Goal: Download file/media

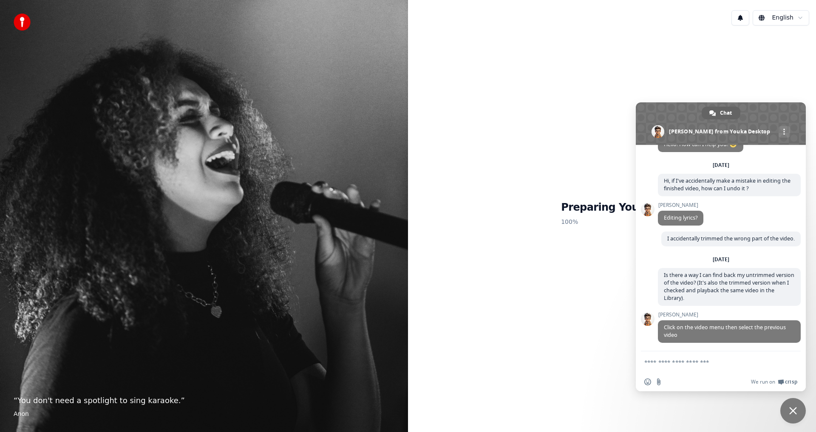
scroll to position [31, 0]
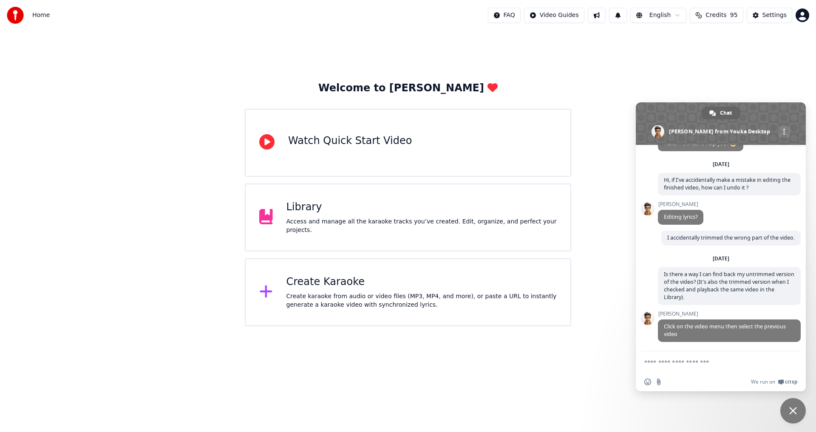
click at [669, 365] on textarea "Compose your message..." at bounding box center [712, 362] width 136 height 21
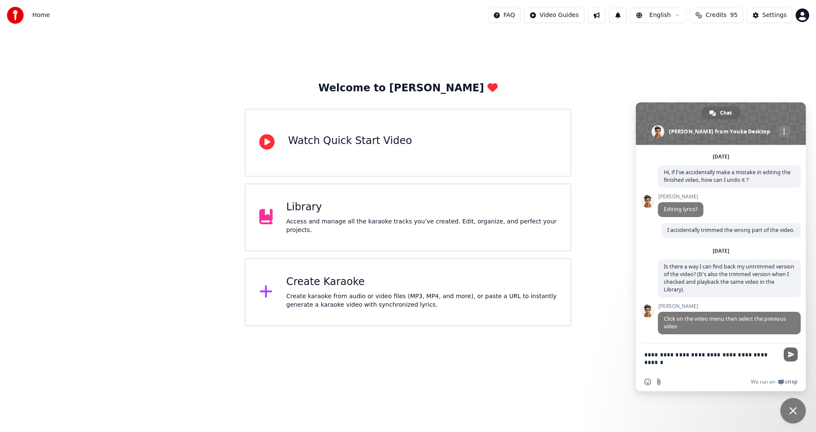
type textarea "**********"
click at [793, 355] on span "Send" at bounding box center [791, 355] width 6 height 6
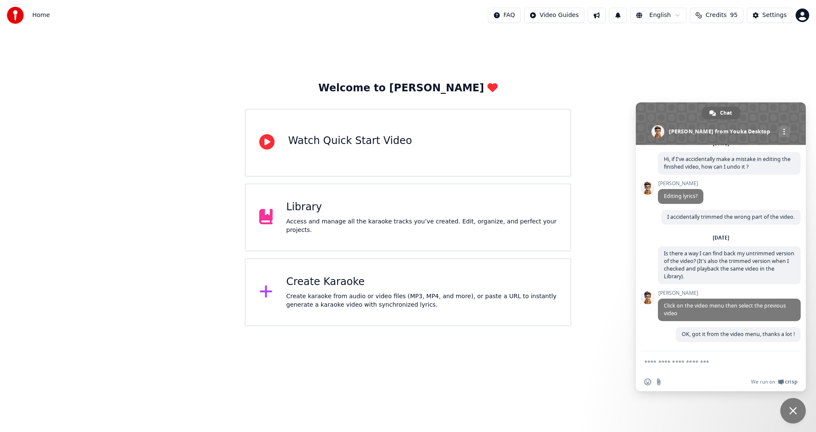
scroll to position [52, 0]
click at [329, 221] on div "Library Access and manage all the karaoke tracks you’ve created. Edit, organize…" at bounding box center [421, 218] width 271 height 34
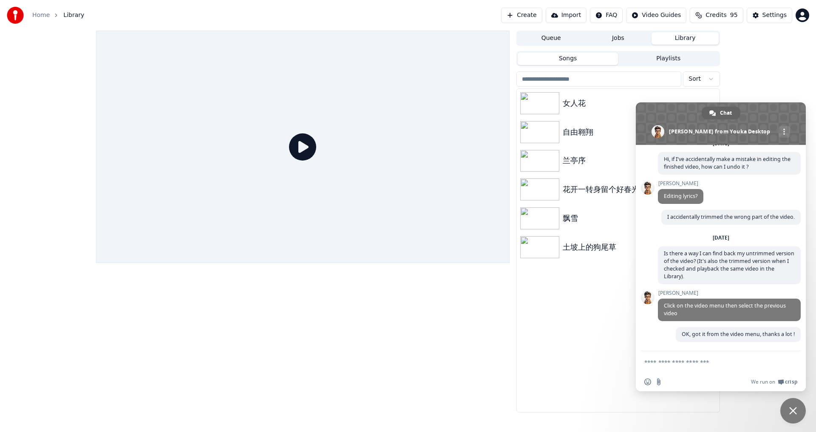
click at [799, 410] on span "Close chat" at bounding box center [793, 411] width 26 height 26
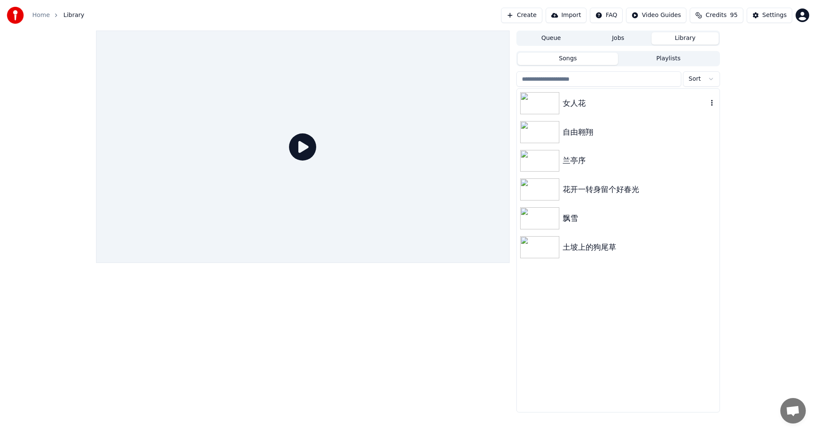
click at [546, 101] on img at bounding box center [539, 103] width 39 height 22
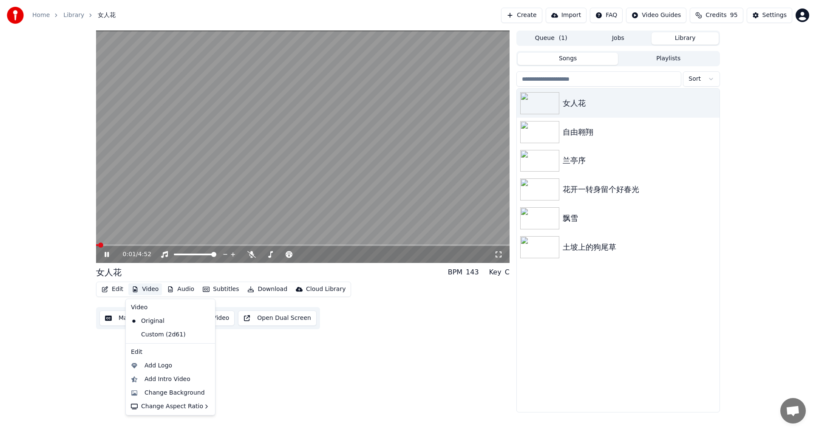
click at [138, 289] on button "Video" at bounding box center [145, 290] width 34 height 12
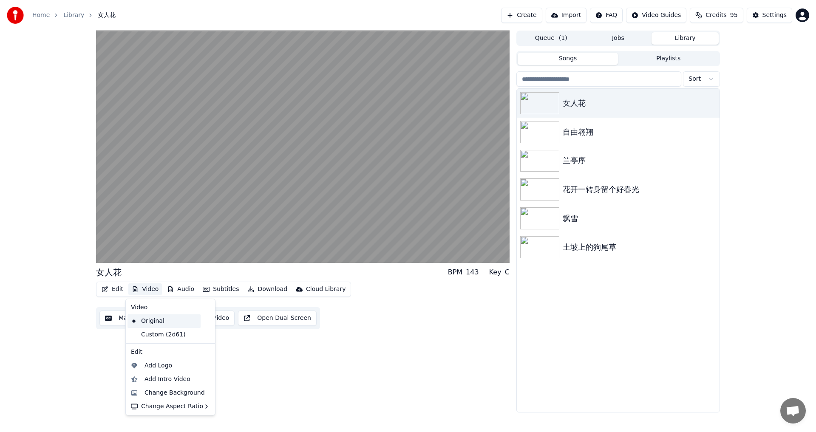
click at [139, 320] on div "Original" at bounding box center [164, 322] width 73 height 14
click at [152, 288] on button "Video" at bounding box center [145, 290] width 34 height 12
click at [150, 290] on button "Video" at bounding box center [145, 290] width 34 height 12
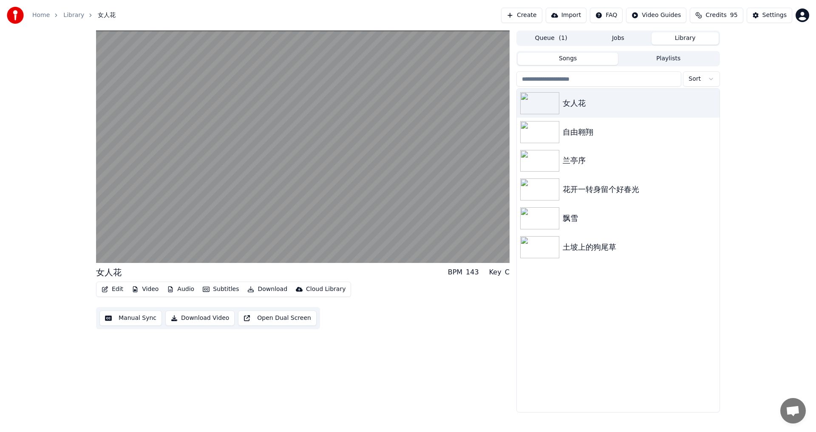
click at [150, 290] on button "Video" at bounding box center [145, 290] width 34 height 12
click at [231, 337] on div "Custom (2c3f)" at bounding box center [226, 335] width 59 height 14
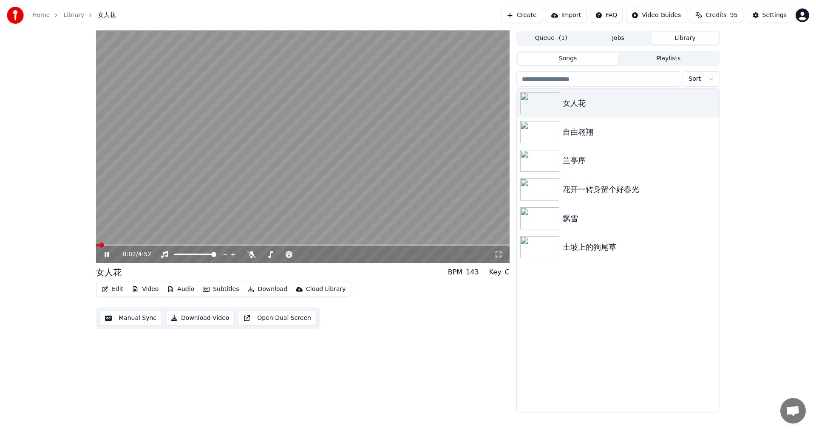
click at [99, 245] on span at bounding box center [97, 245] width 3 height 2
click at [99, 245] on span at bounding box center [101, 245] width 5 height 5
click at [96, 245] on div "0:02 / 4:52 女人花 BPM 143 Key C Edit Video Audio Subtitles Download Cloud Library…" at bounding box center [408, 222] width 638 height 382
click at [93, 245] on div "0:00 / 4:52 女人花 BPM 143 Key C Edit Video Audio Subtitles Download Cloud Library…" at bounding box center [408, 222] width 638 height 382
click at [91, 245] on div "0:00 / 4:52 女人花 BPM 143 Key C Edit Video Audio Subtitles Download Cloud Library…" at bounding box center [408, 222] width 638 height 382
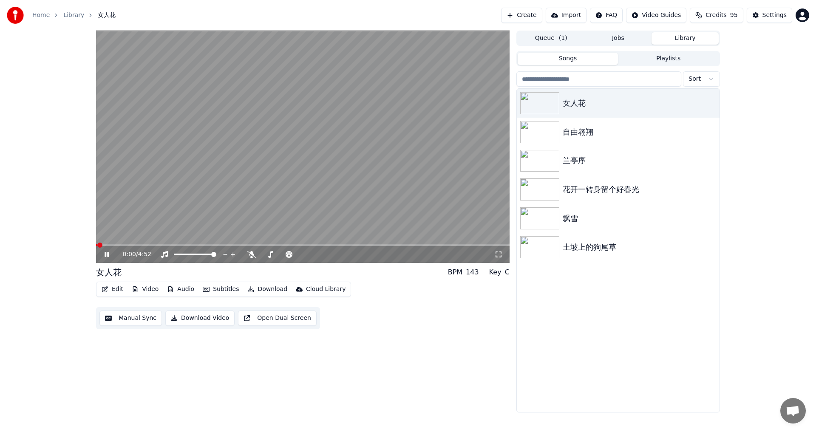
click at [156, 286] on button "Video" at bounding box center [145, 290] width 34 height 12
click at [500, 252] on icon at bounding box center [498, 254] width 9 height 7
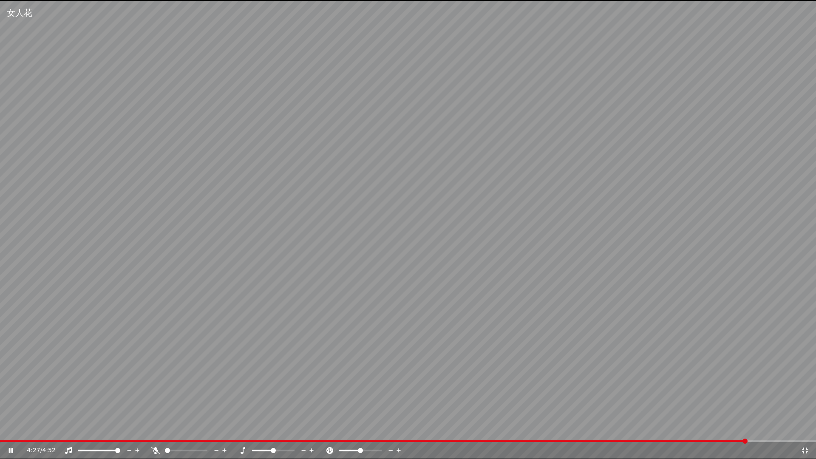
click at [805, 432] on icon at bounding box center [805, 450] width 9 height 7
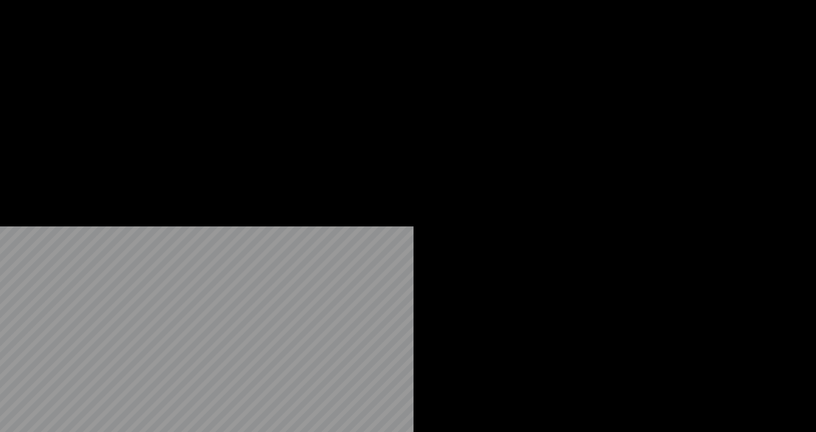
click at [119, 63] on button "Edit" at bounding box center [112, 57] width 28 height 12
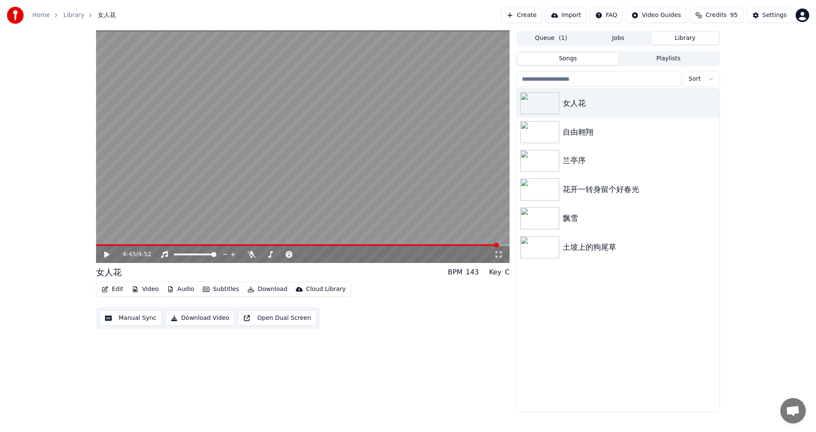
click at [499, 245] on span at bounding box center [297, 245] width 403 height 2
click at [107, 258] on div "4:45 / 4:52" at bounding box center [302, 254] width 407 height 9
click at [109, 252] on icon at bounding box center [113, 254] width 20 height 7
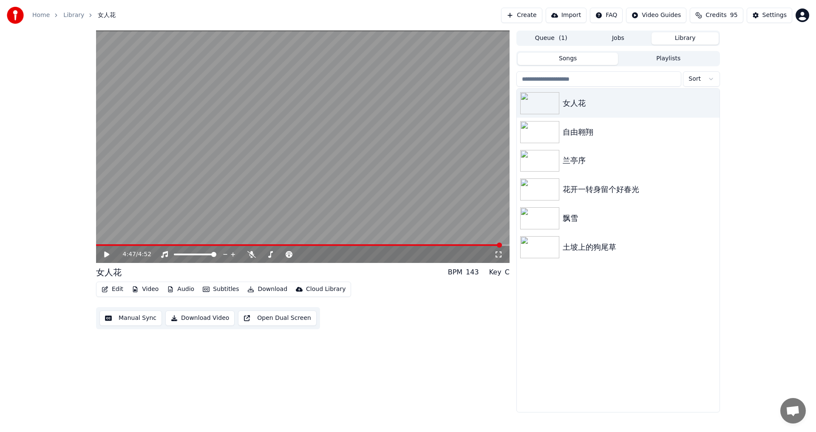
click at [502, 245] on span at bounding box center [299, 245] width 406 height 2
click at [105, 255] on icon at bounding box center [106, 255] width 5 height 6
click at [105, 255] on icon at bounding box center [113, 254] width 20 height 7
click at [501, 245] on span at bounding box center [299, 245] width 406 height 2
click at [107, 255] on icon at bounding box center [106, 255] width 5 height 6
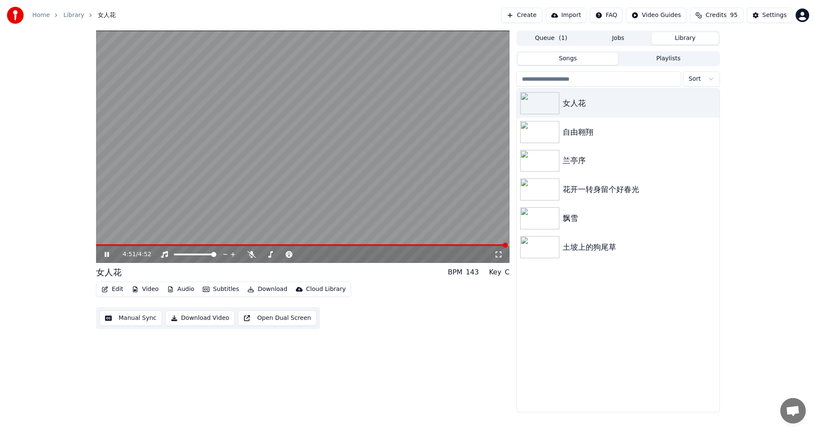
click at [107, 255] on icon at bounding box center [113, 254] width 20 height 7
click at [505, 245] on span at bounding box center [505, 245] width 5 height 5
click at [502, 245] on span at bounding box center [299, 245] width 406 height 2
click at [109, 258] on icon at bounding box center [113, 254] width 20 height 7
click at [111, 252] on icon at bounding box center [113, 254] width 20 height 7
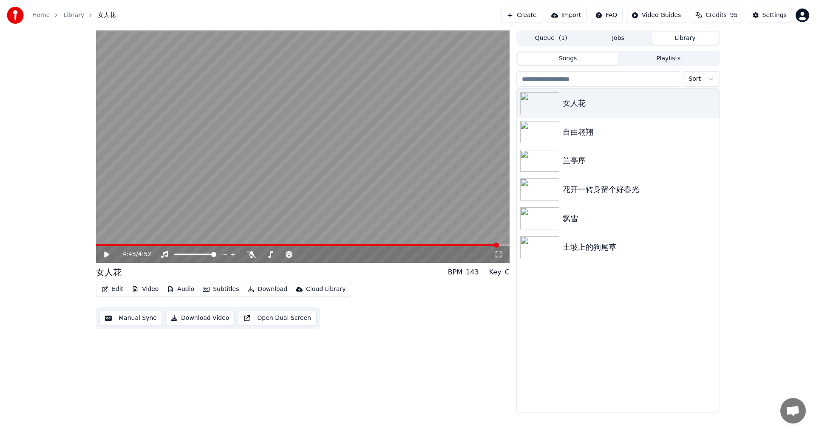
click at [499, 246] on span at bounding box center [297, 245] width 403 height 2
click at [103, 254] on icon at bounding box center [113, 254] width 20 height 7
click at [496, 244] on video at bounding box center [303, 147] width 414 height 233
click at [496, 246] on span at bounding box center [296, 245] width 400 height 2
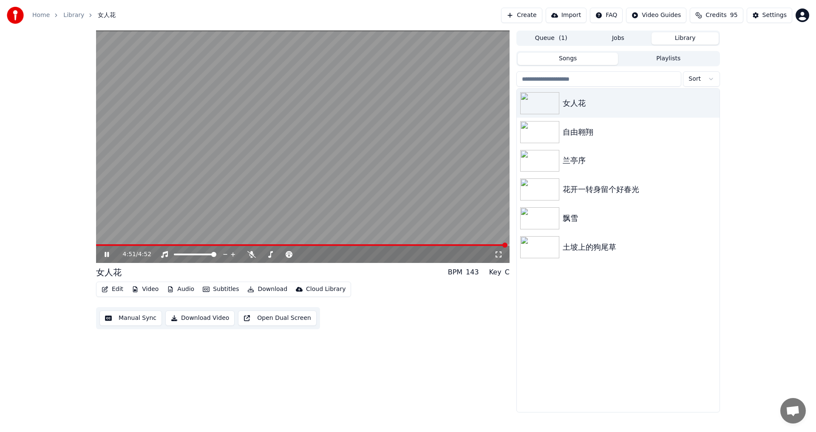
click at [106, 257] on icon at bounding box center [107, 254] width 4 height 5
click at [503, 246] on span at bounding box center [505, 245] width 5 height 5
click at [496, 244] on span at bounding box center [296, 245] width 400 height 2
click at [108, 252] on icon at bounding box center [113, 254] width 20 height 7
click at [461, 246] on span at bounding box center [278, 245] width 365 height 2
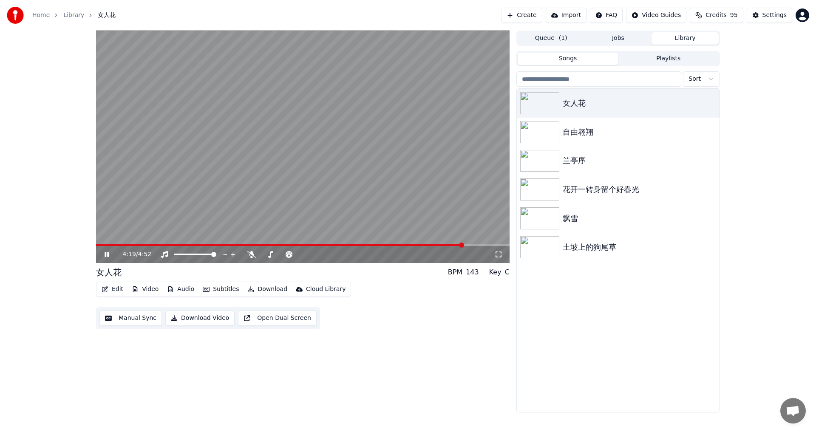
click at [109, 253] on icon at bounding box center [107, 254] width 4 height 5
click at [109, 253] on icon at bounding box center [113, 254] width 20 height 7
click at [108, 252] on icon at bounding box center [107, 254] width 4 height 5
click at [489, 245] on span at bounding box center [302, 245] width 412 height 2
click at [105, 254] on icon at bounding box center [106, 255] width 5 height 6
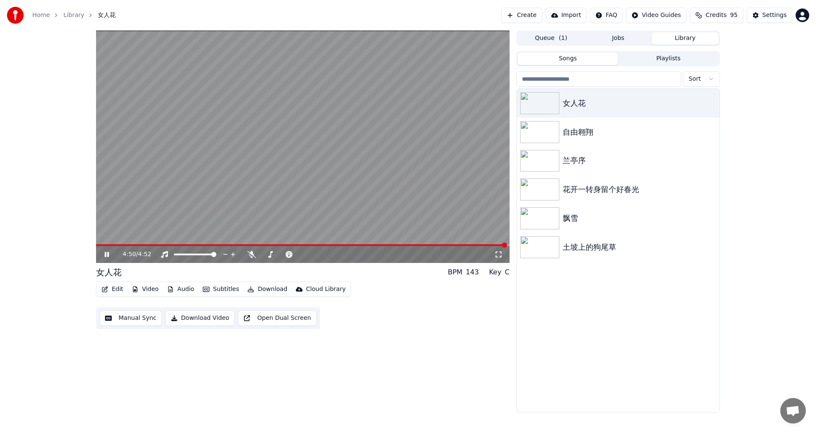
click at [105, 254] on icon at bounding box center [113, 254] width 20 height 7
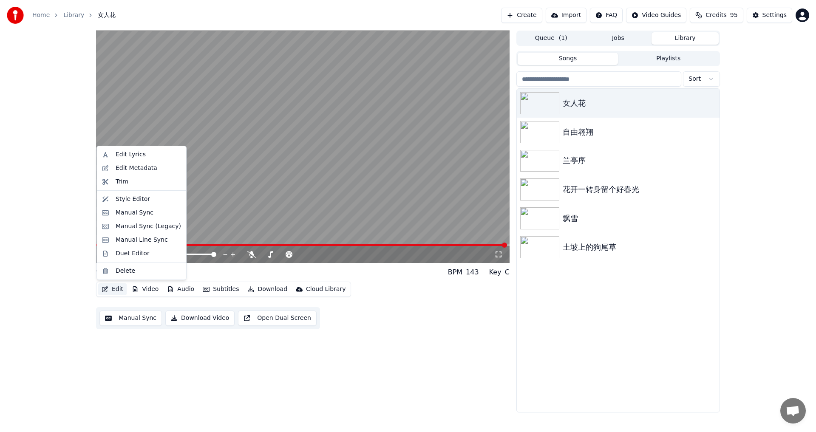
click at [111, 287] on button "Edit" at bounding box center [112, 290] width 28 height 12
click at [136, 179] on div "Trim" at bounding box center [148, 182] width 65 height 9
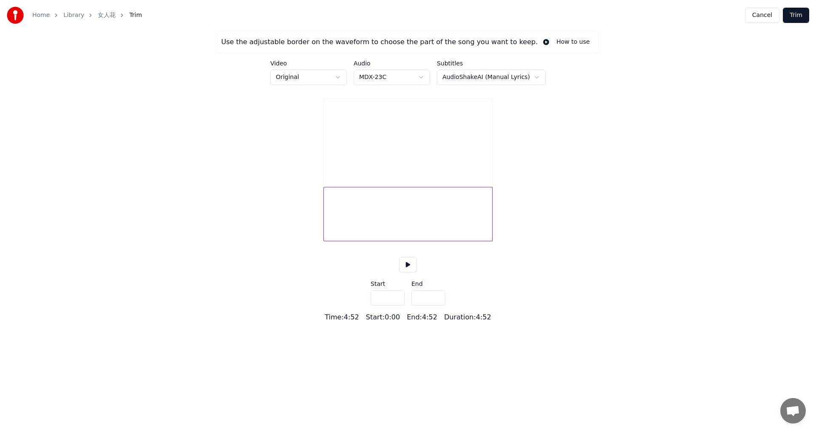
click at [408, 272] on button at bounding box center [408, 264] width 18 height 15
click at [367, 241] on div at bounding box center [407, 214] width 169 height 54
click at [502, 213] on div "Use the adjustable border on the waveform to choose the part of the song you wa…" at bounding box center [408, 177] width 816 height 292
click at [487, 213] on div at bounding box center [487, 214] width 3 height 54
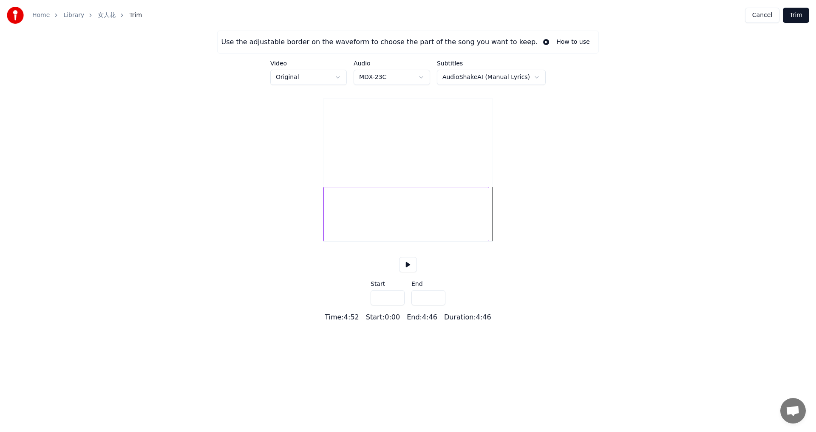
click at [489, 233] on div at bounding box center [487, 214] width 3 height 54
click at [489, 233] on div at bounding box center [489, 214] width 3 height 54
click at [485, 235] on div at bounding box center [486, 214] width 3 height 54
click at [487, 230] on div at bounding box center [486, 214] width 3 height 54
click at [491, 233] on div at bounding box center [490, 214] width 3 height 54
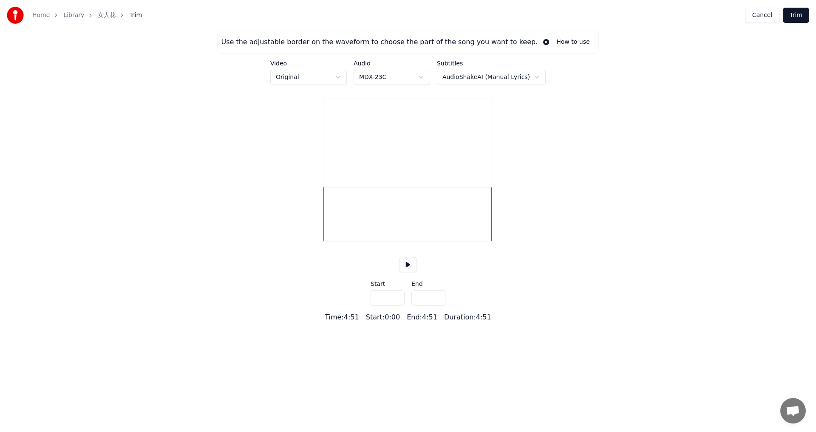
click at [491, 233] on div at bounding box center [490, 214] width 3 height 54
click at [492, 240] on div at bounding box center [407, 214] width 168 height 54
click at [491, 241] on div at bounding box center [489, 214] width 3 height 54
type input "*****"
click at [799, 11] on button "Trim" at bounding box center [796, 15] width 26 height 15
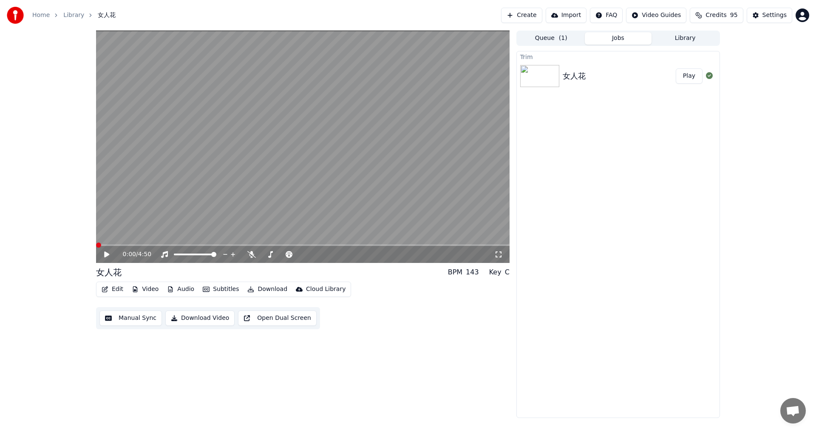
click at [103, 252] on icon at bounding box center [113, 254] width 20 height 7
click at [303, 257] on span at bounding box center [300, 254] width 5 height 5
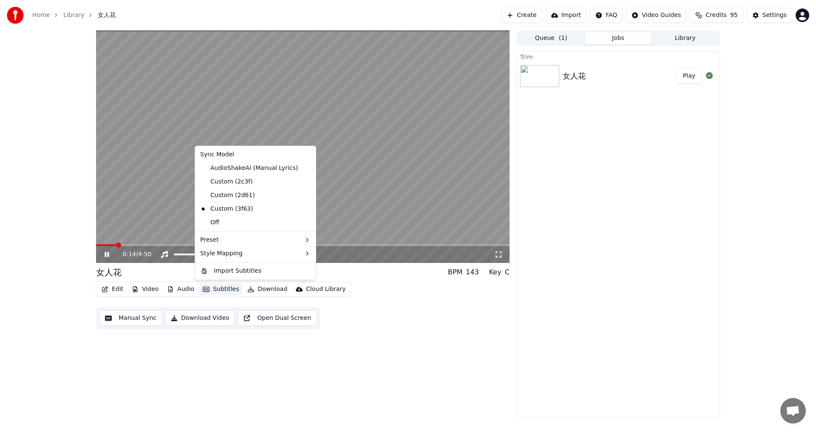
click at [218, 287] on button "Subtitles" at bounding box center [220, 290] width 43 height 12
click at [232, 183] on div "Custom (2c3f)" at bounding box center [226, 182] width 59 height 14
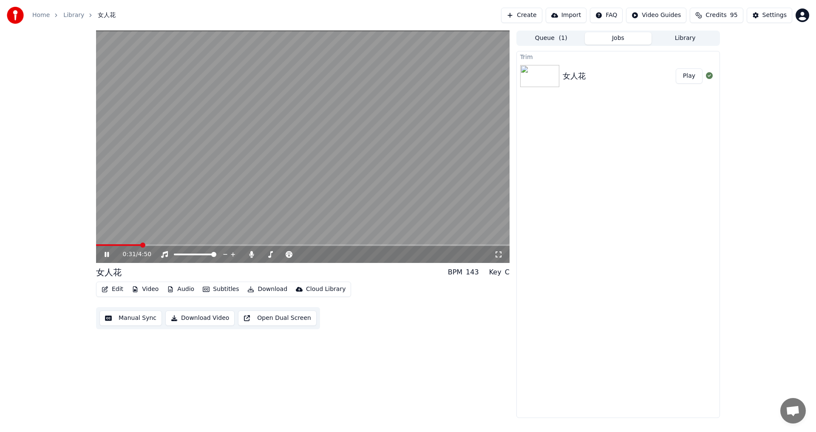
click at [496, 255] on icon at bounding box center [498, 254] width 9 height 7
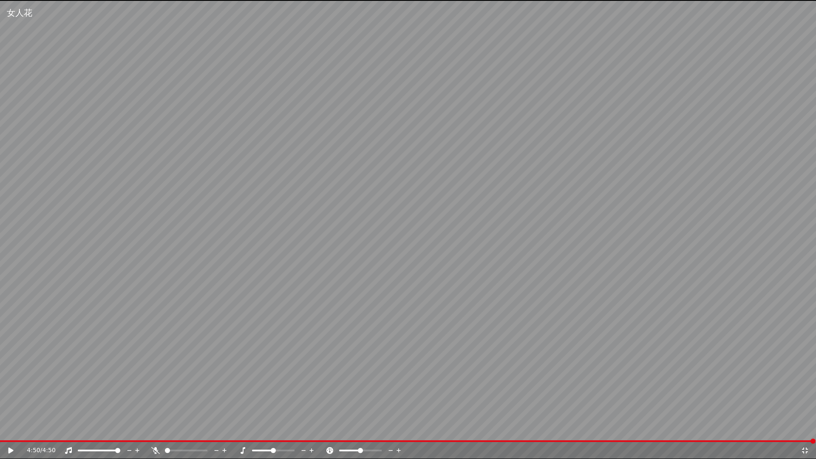
click at [165, 432] on span at bounding box center [167, 450] width 5 height 5
click at [160, 432] on div at bounding box center [194, 450] width 68 height 9
click at [743, 432] on div "4:50 / 4:50" at bounding box center [408, 450] width 816 height 17
click at [748, 432] on span at bounding box center [408, 441] width 816 height 2
click at [12, 432] on icon at bounding box center [17, 450] width 20 height 7
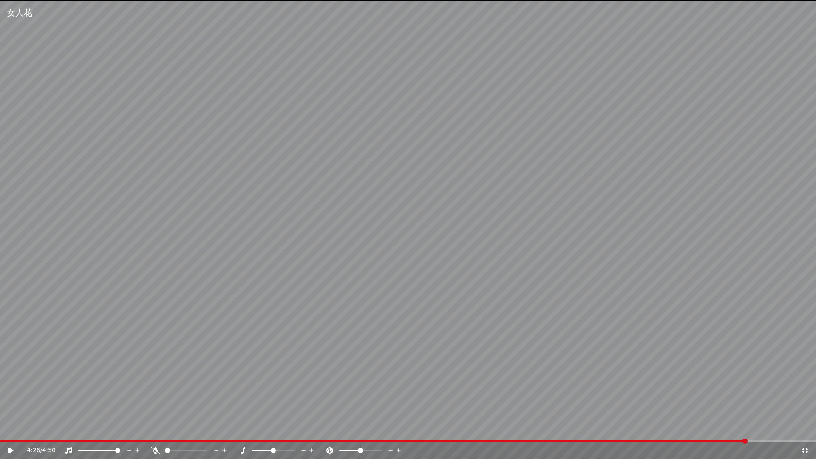
click at [12, 432] on icon at bounding box center [17, 450] width 20 height 7
click at [806, 432] on icon at bounding box center [805, 451] width 6 height 6
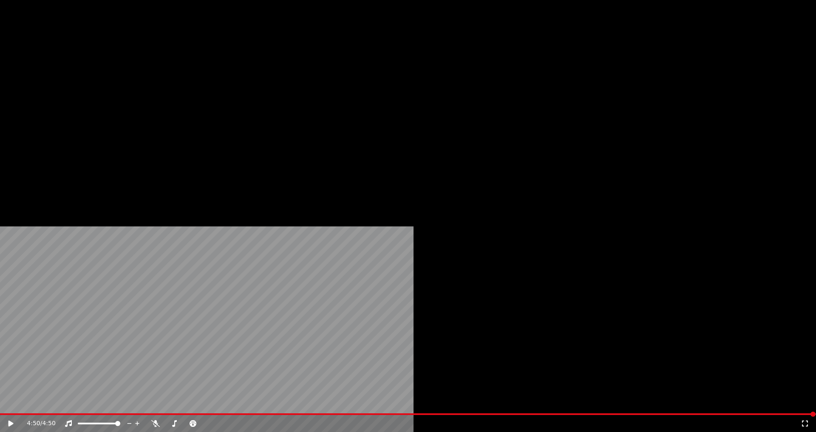
click at [213, 63] on button "Subtitles" at bounding box center [220, 57] width 43 height 12
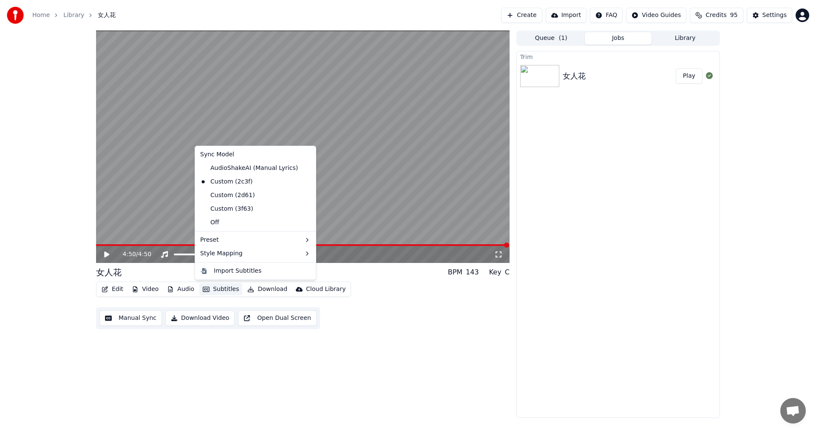
click at [406, 336] on div "4:50 / 4:50 女人花 BPM 143 Key C Edit Video Audio Subtitles Download Cloud Library…" at bounding box center [303, 225] width 414 height 388
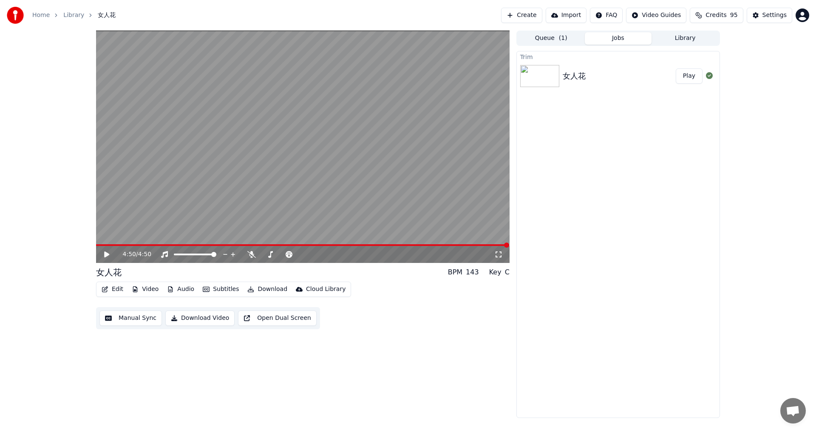
click at [269, 289] on button "Download" at bounding box center [267, 290] width 47 height 12
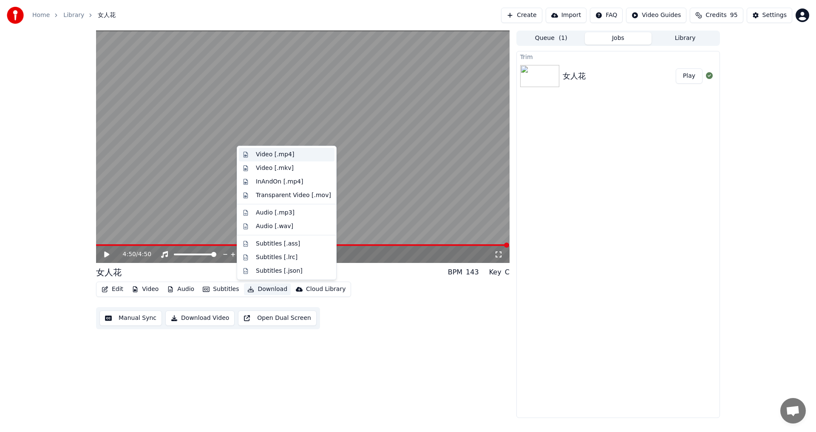
click at [270, 151] on div "Video [.mp4]" at bounding box center [275, 154] width 38 height 9
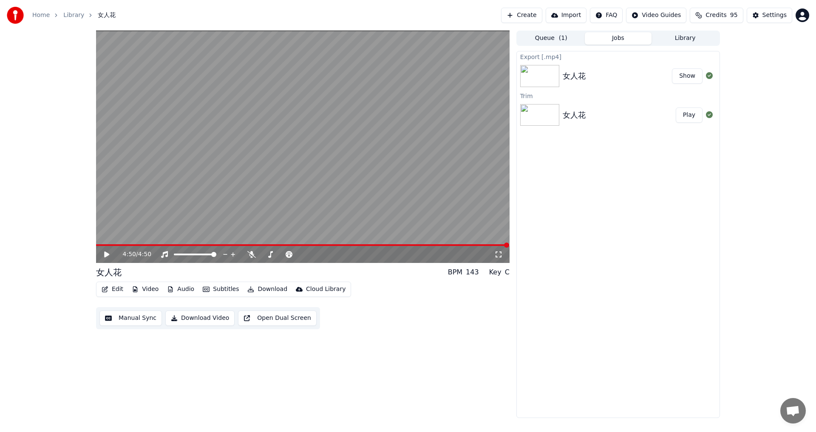
click at [686, 75] on button "Show" at bounding box center [687, 75] width 31 height 15
click at [109, 253] on icon at bounding box center [113, 254] width 20 height 7
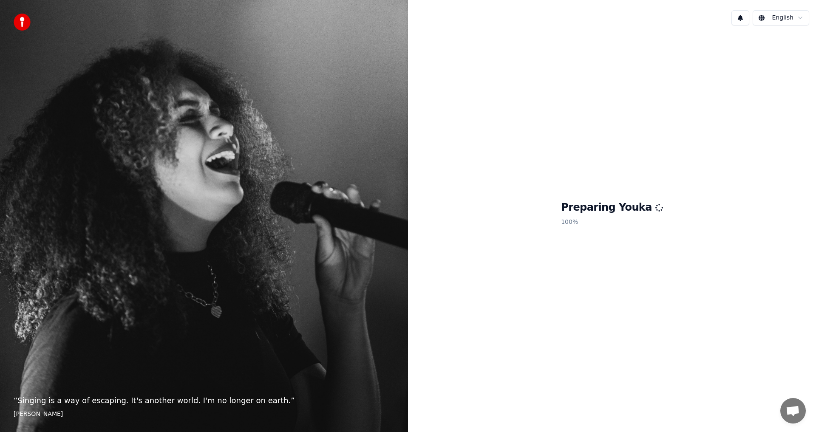
scroll to position [44, 0]
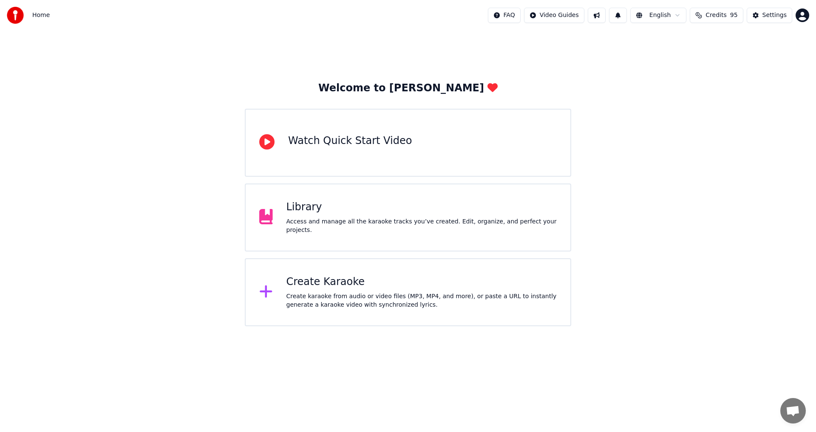
click at [333, 225] on div "Access and manage all the karaoke tracks you’ve created. Edit, organize, and pe…" at bounding box center [421, 226] width 271 height 17
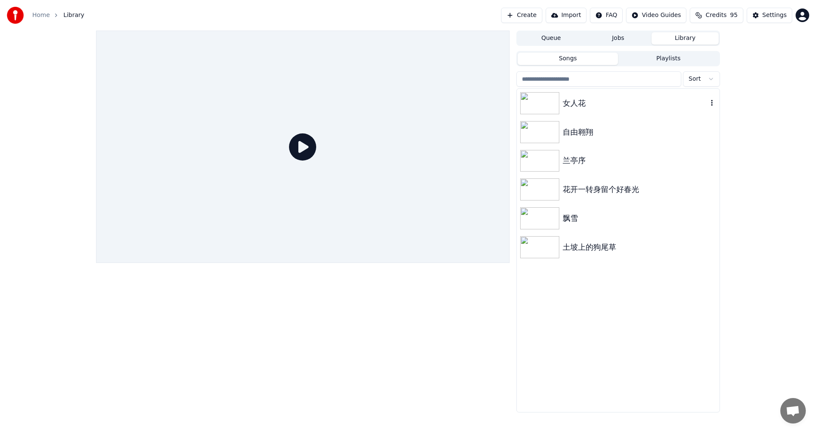
click at [543, 103] on img at bounding box center [539, 103] width 39 height 22
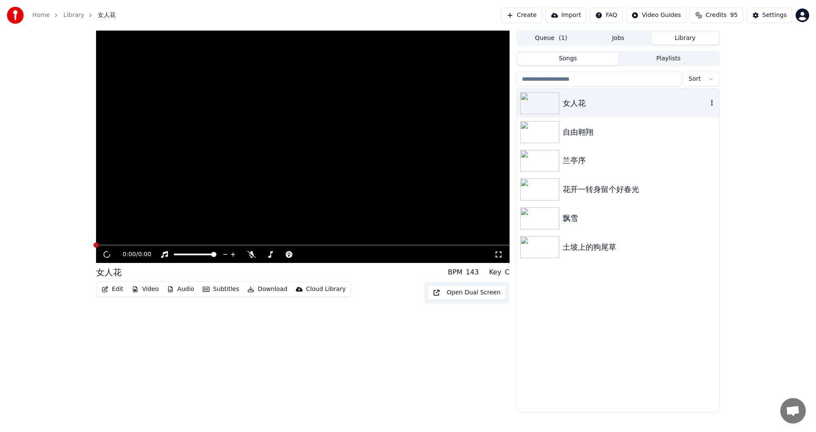
click at [543, 103] on img at bounding box center [539, 103] width 39 height 22
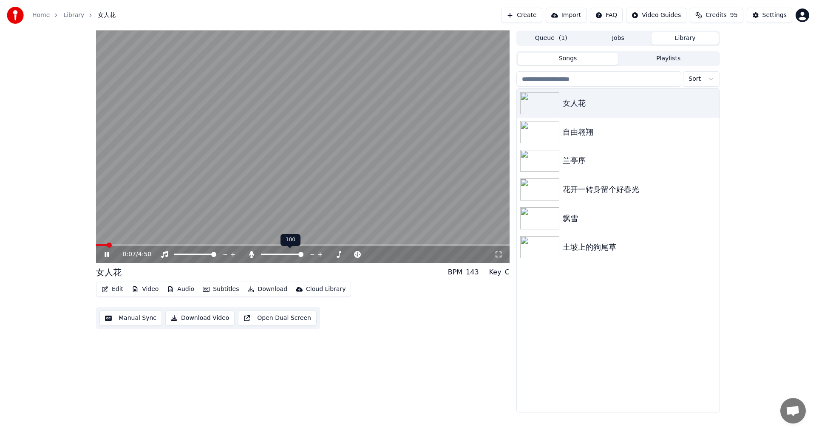
click at [303, 255] on span at bounding box center [300, 254] width 5 height 5
click at [302, 257] on span at bounding box center [300, 254] width 5 height 5
click at [250, 253] on icon at bounding box center [251, 254] width 9 height 7
click at [303, 253] on span at bounding box center [300, 254] width 5 height 5
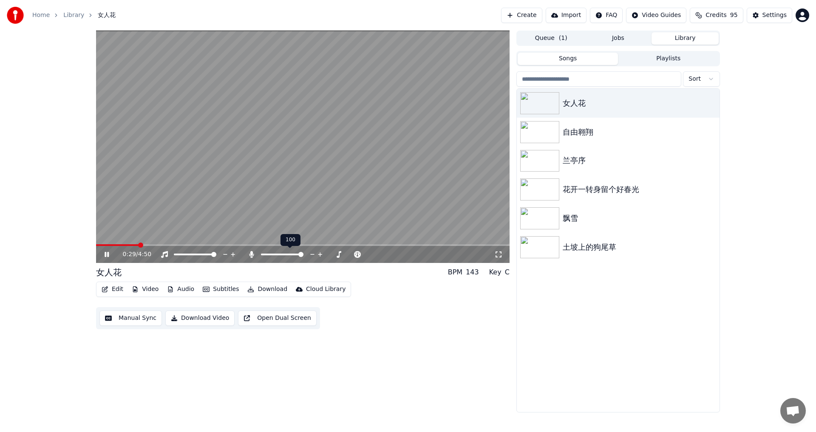
click at [303, 252] on span at bounding box center [300, 254] width 5 height 5
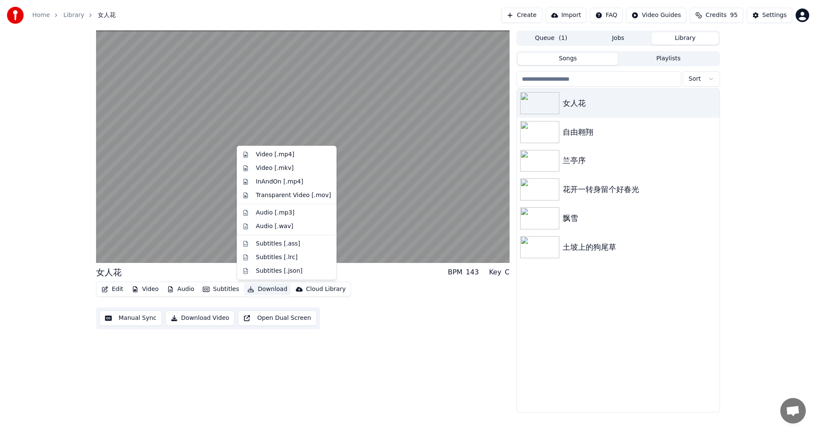
click at [262, 288] on button "Download" at bounding box center [267, 290] width 47 height 12
click at [280, 156] on div "Video [.mp4]" at bounding box center [275, 154] width 38 height 9
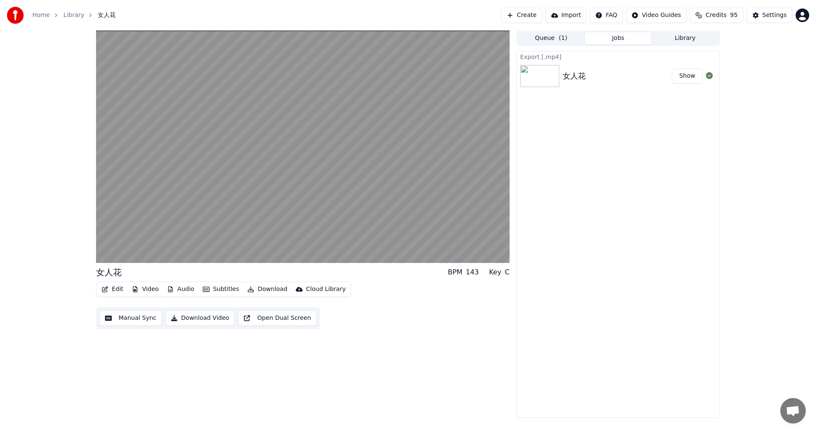
click at [692, 75] on button "Show" at bounding box center [687, 75] width 31 height 15
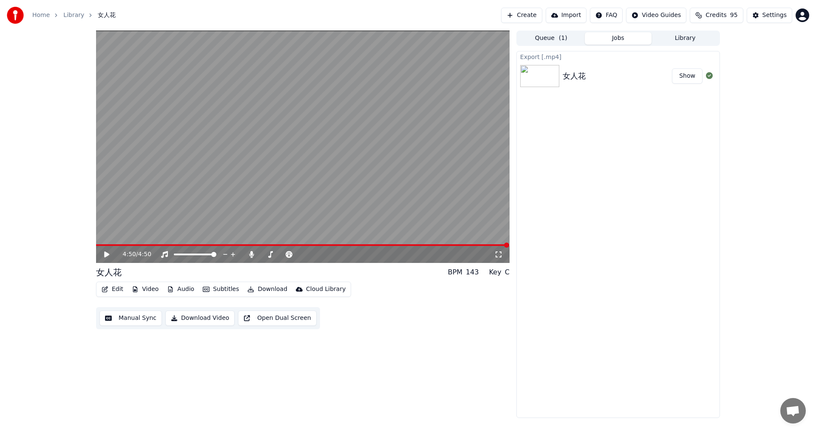
click at [658, 280] on div "Export [.mp4] 女人花 Show" at bounding box center [618, 234] width 204 height 367
